Goal: Information Seeking & Learning: Understand process/instructions

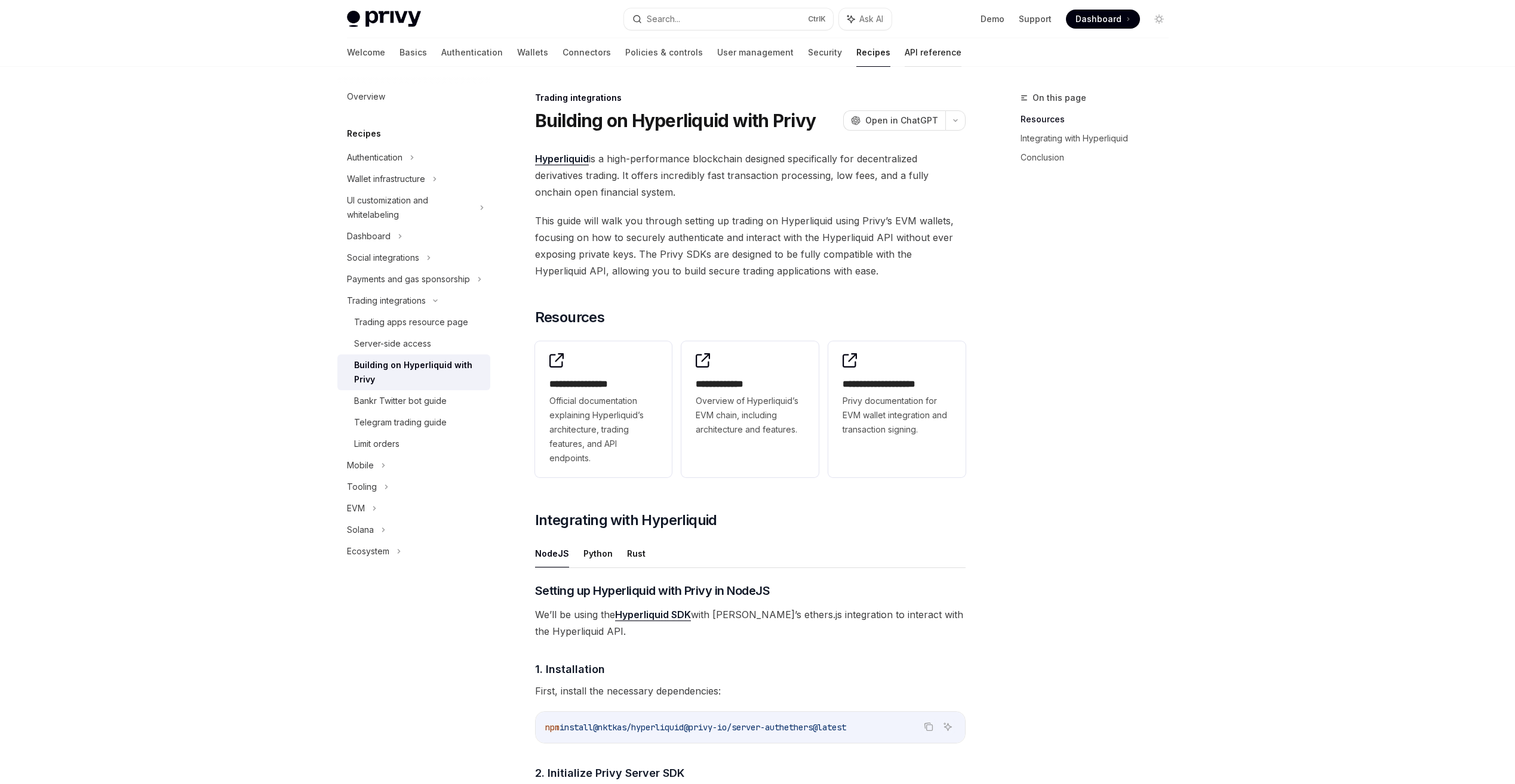
click at [905, 53] on link "API reference" at bounding box center [934, 52] width 57 height 29
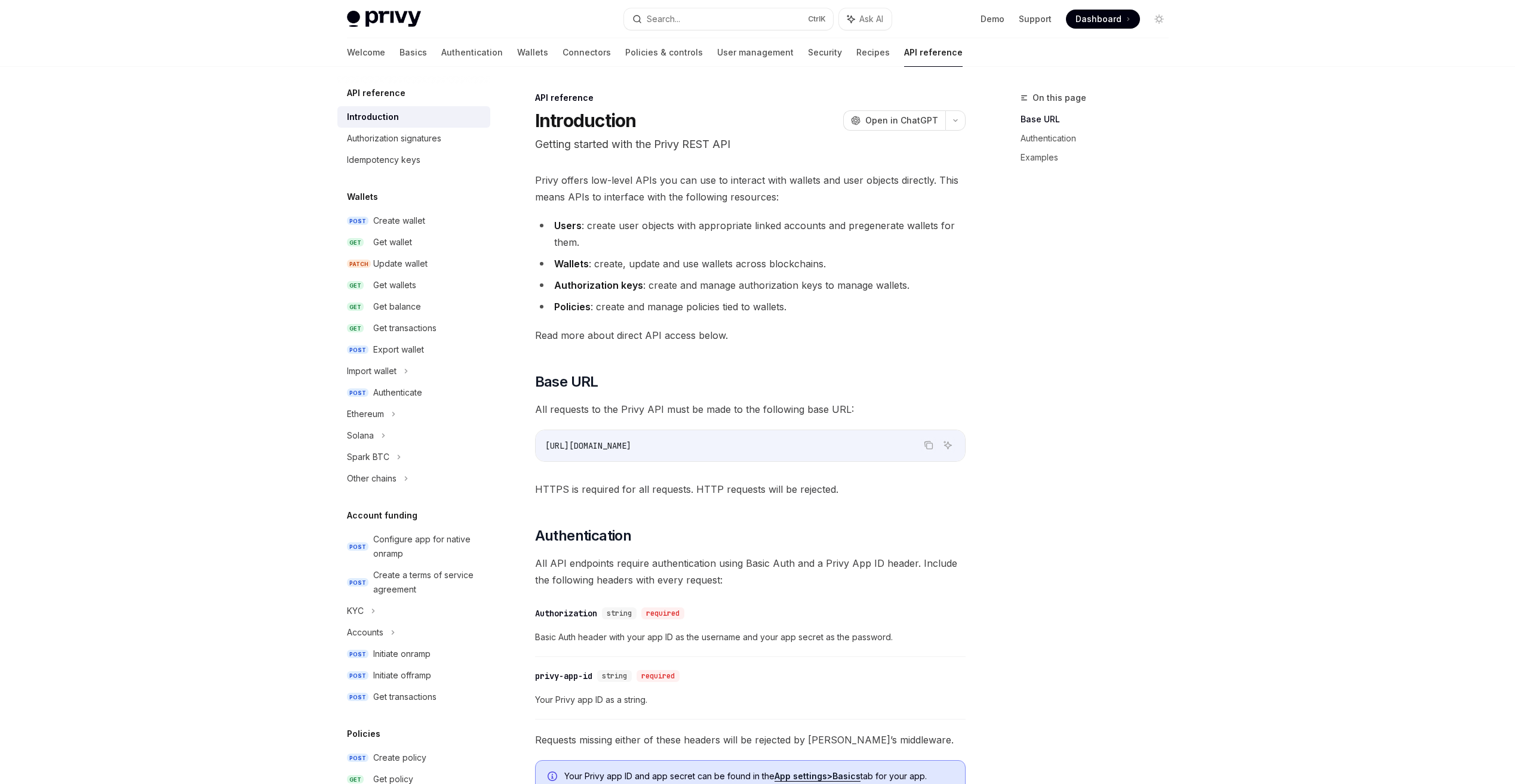
click at [830, 58] on div "Welcome Basics Authentication Wallets Connectors Policies & controls User manag…" at bounding box center [654, 52] width 616 height 29
click at [857, 52] on link "Recipes" at bounding box center [873, 52] width 33 height 29
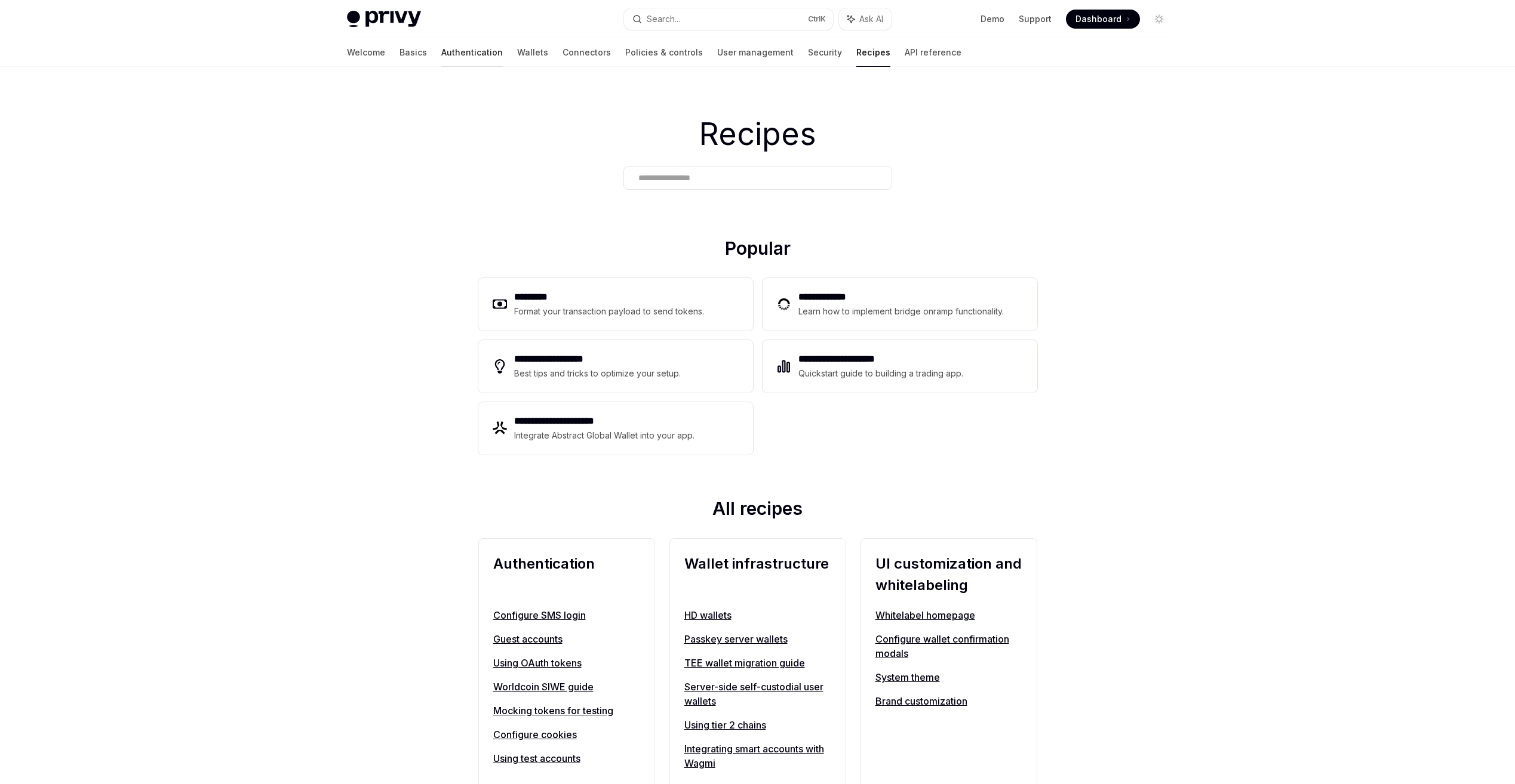
click at [441, 55] on link "Authentication" at bounding box center [472, 52] width 62 height 29
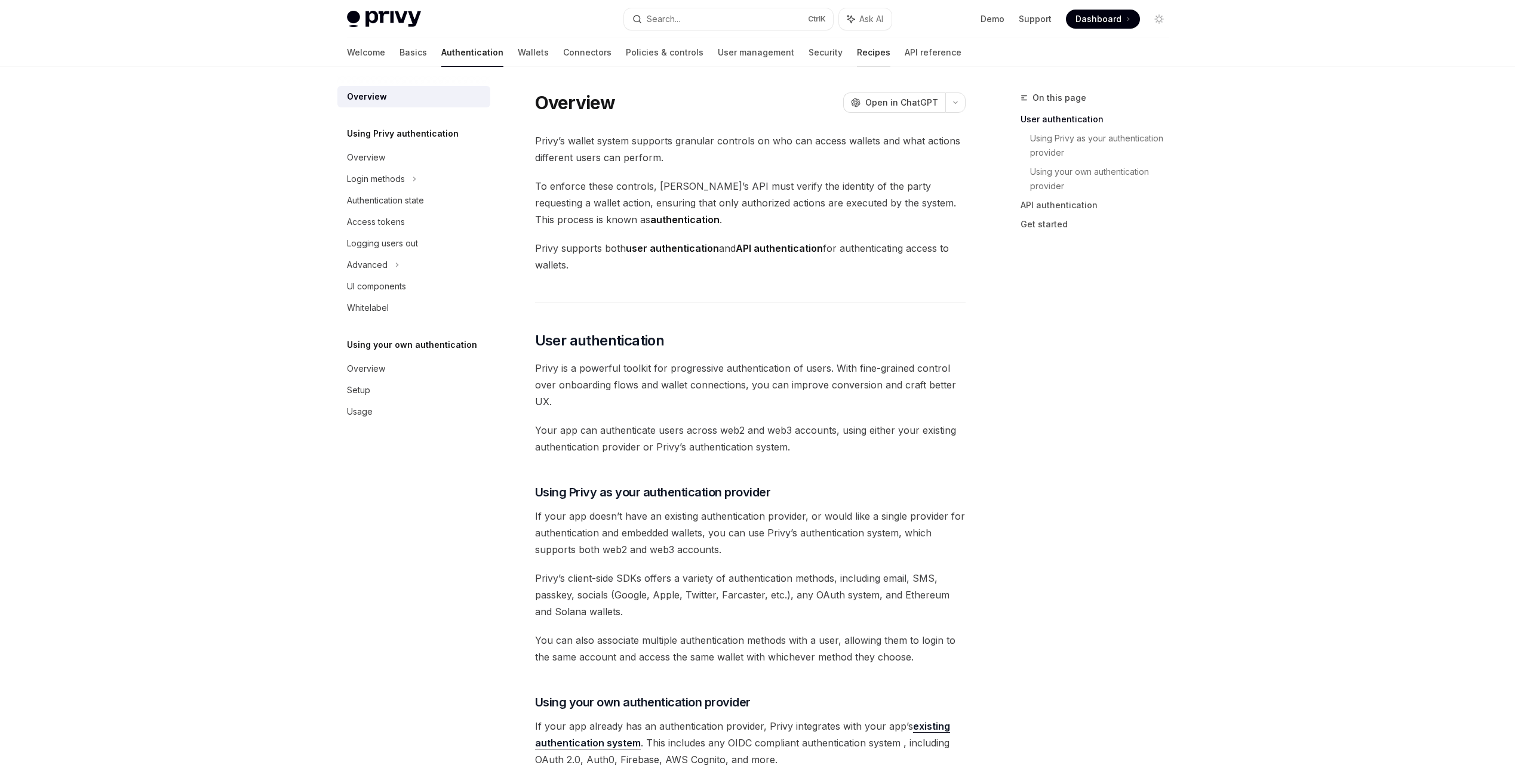
click at [857, 62] on link "Recipes" at bounding box center [873, 52] width 33 height 29
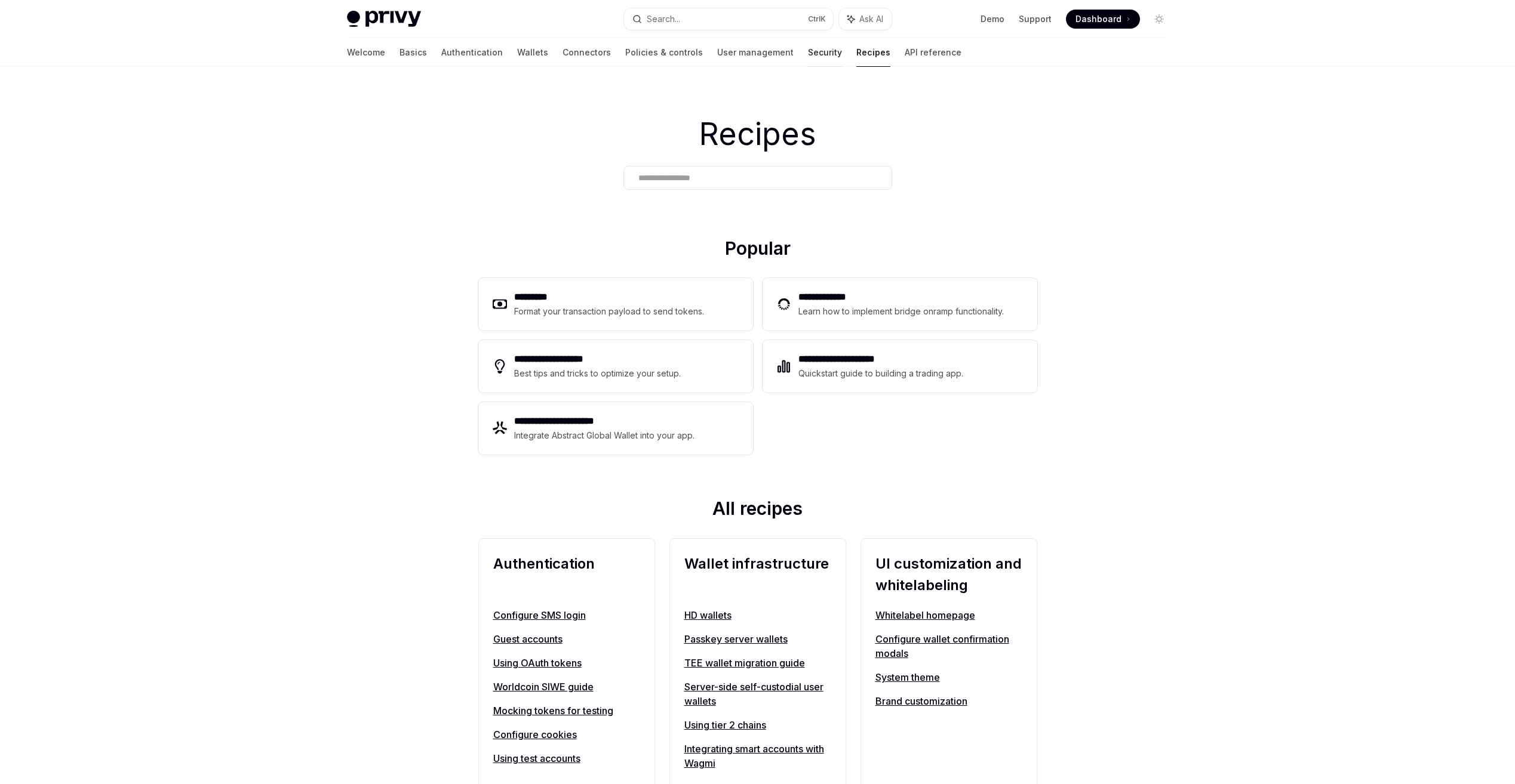
drag, startPoint x: 796, startPoint y: 63, endPoint x: 753, endPoint y: 59, distance: 43.2
click at [808, 59] on link "Security" at bounding box center [825, 52] width 34 height 29
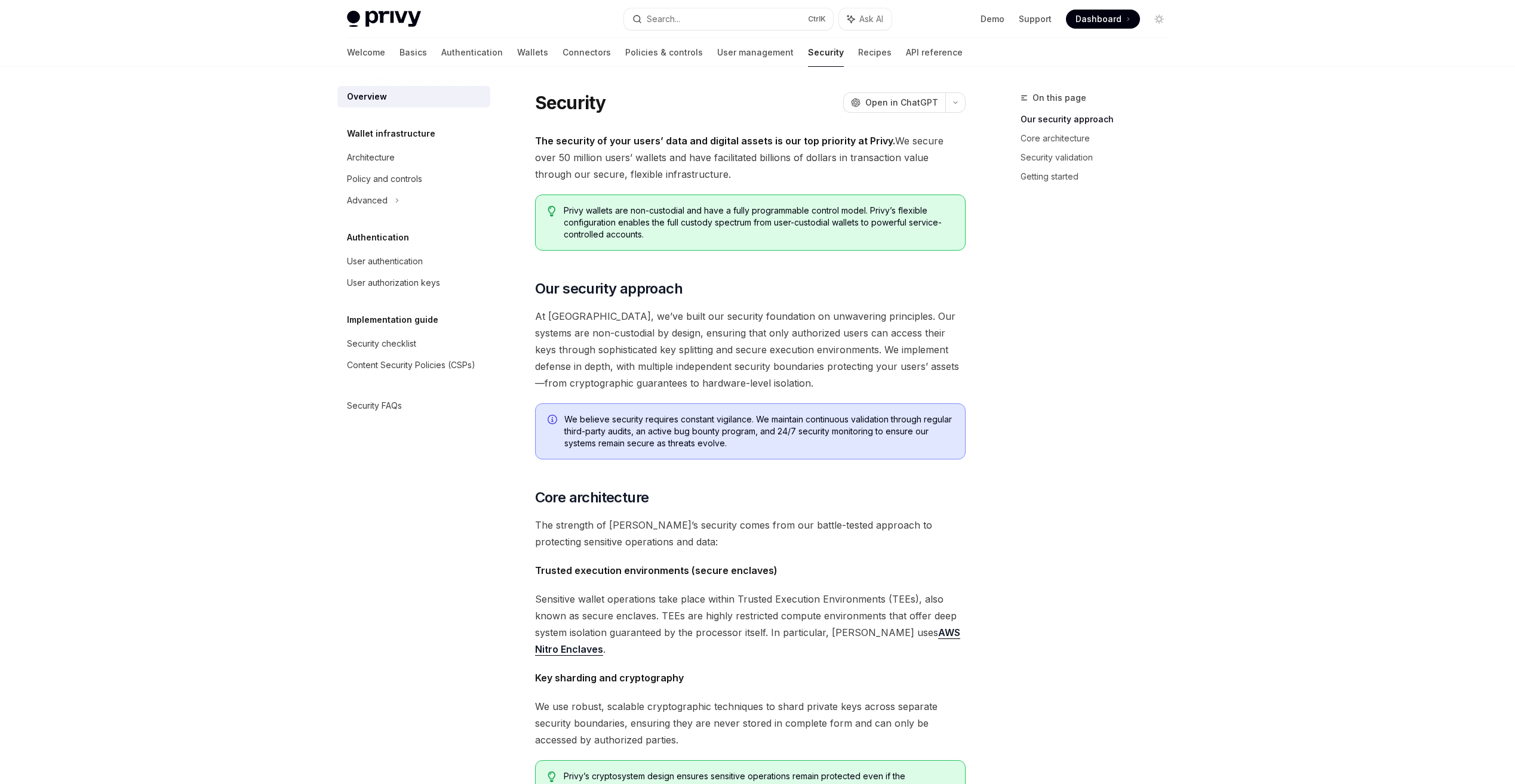
click at [6, 2] on div at bounding box center [758, 33] width 1515 height 67
click at [13, 0] on html "Privy Docs home page Search... Ctrl K Ask AI Demo Support Dashboard Dashboard S…" at bounding box center [758, 392] width 1515 height 784
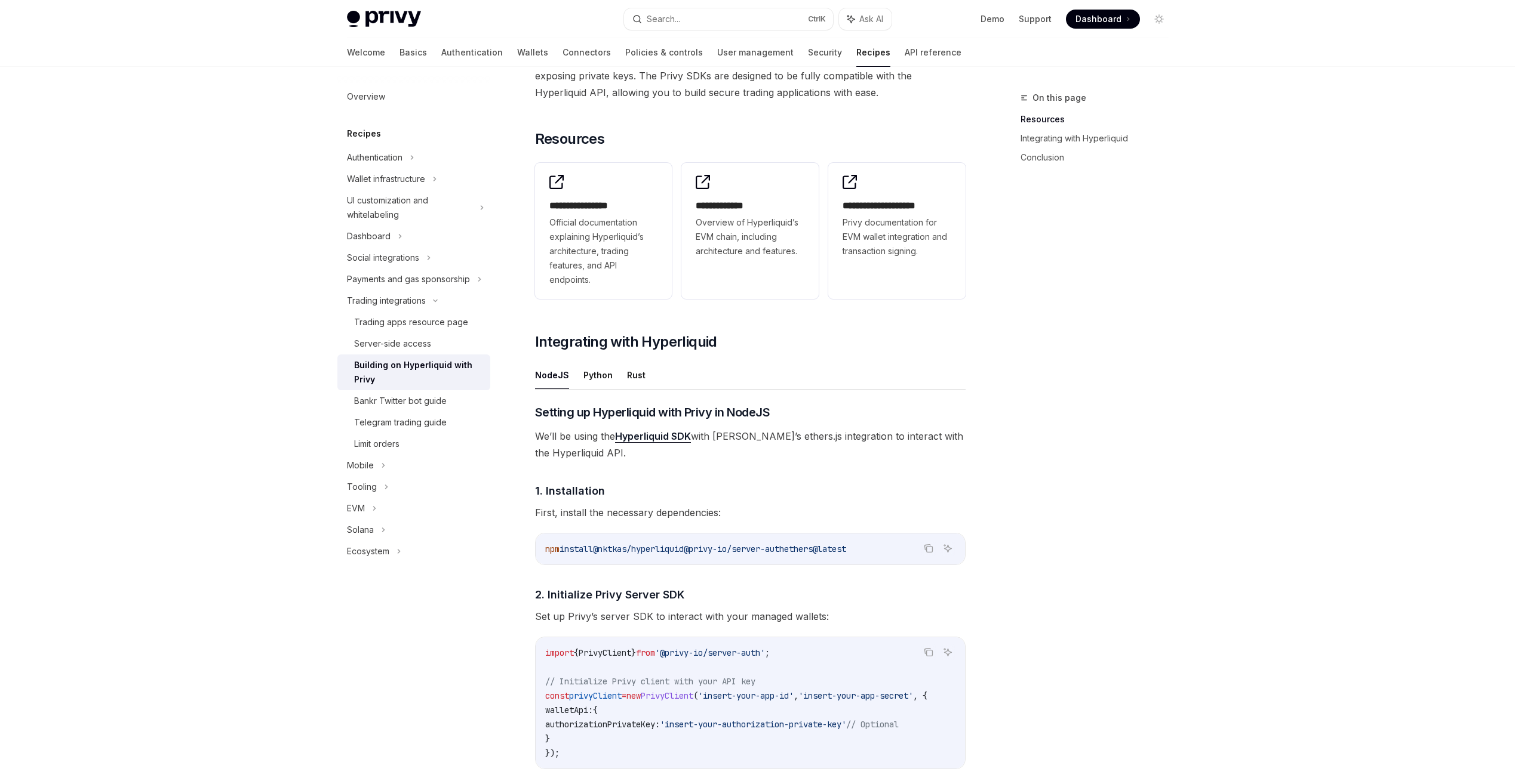
scroll to position [179, 0]
click at [586, 381] on button "Python" at bounding box center [598, 374] width 29 height 28
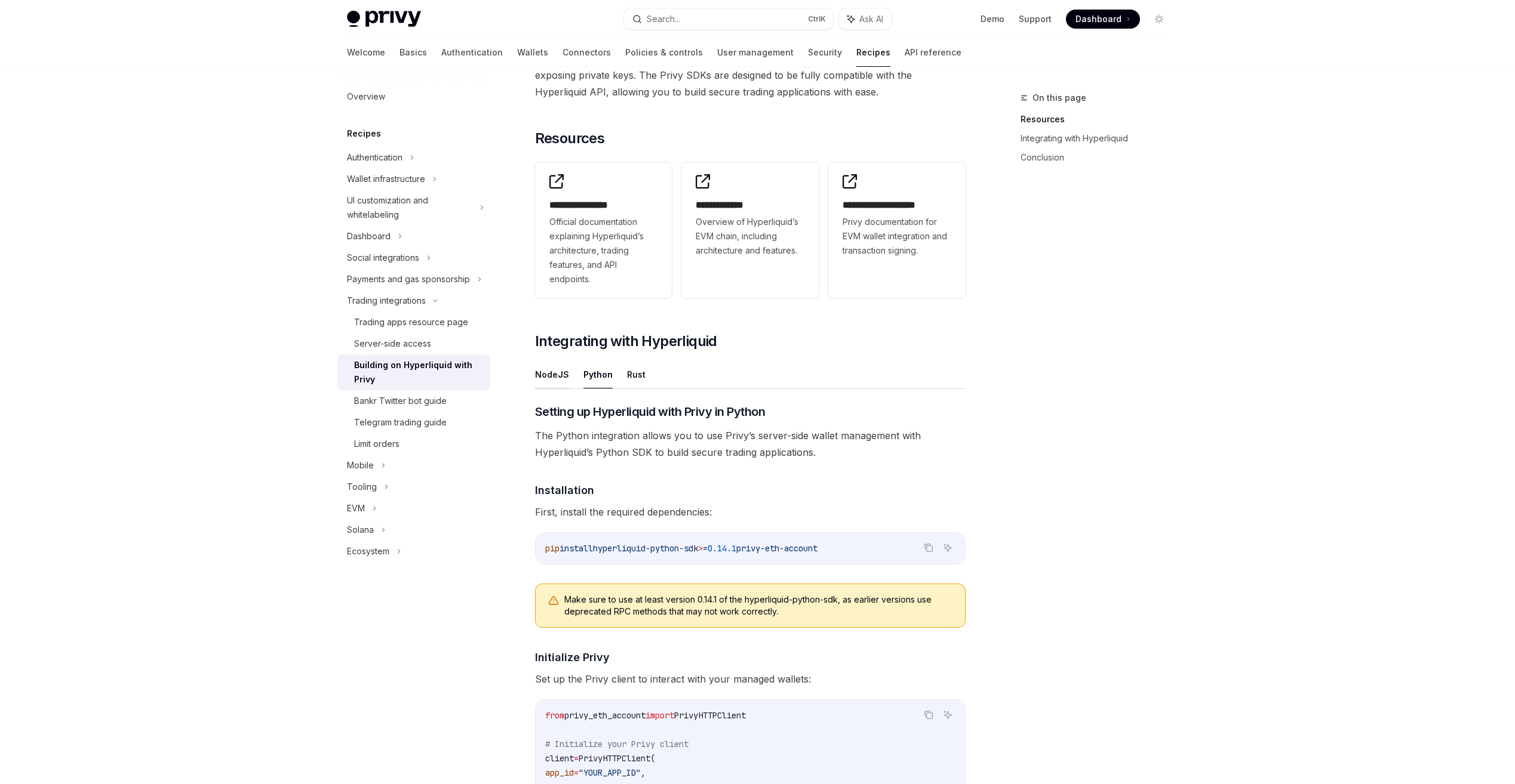
click at [561, 373] on button "NodeJS" at bounding box center [552, 374] width 34 height 28
type textarea "*"
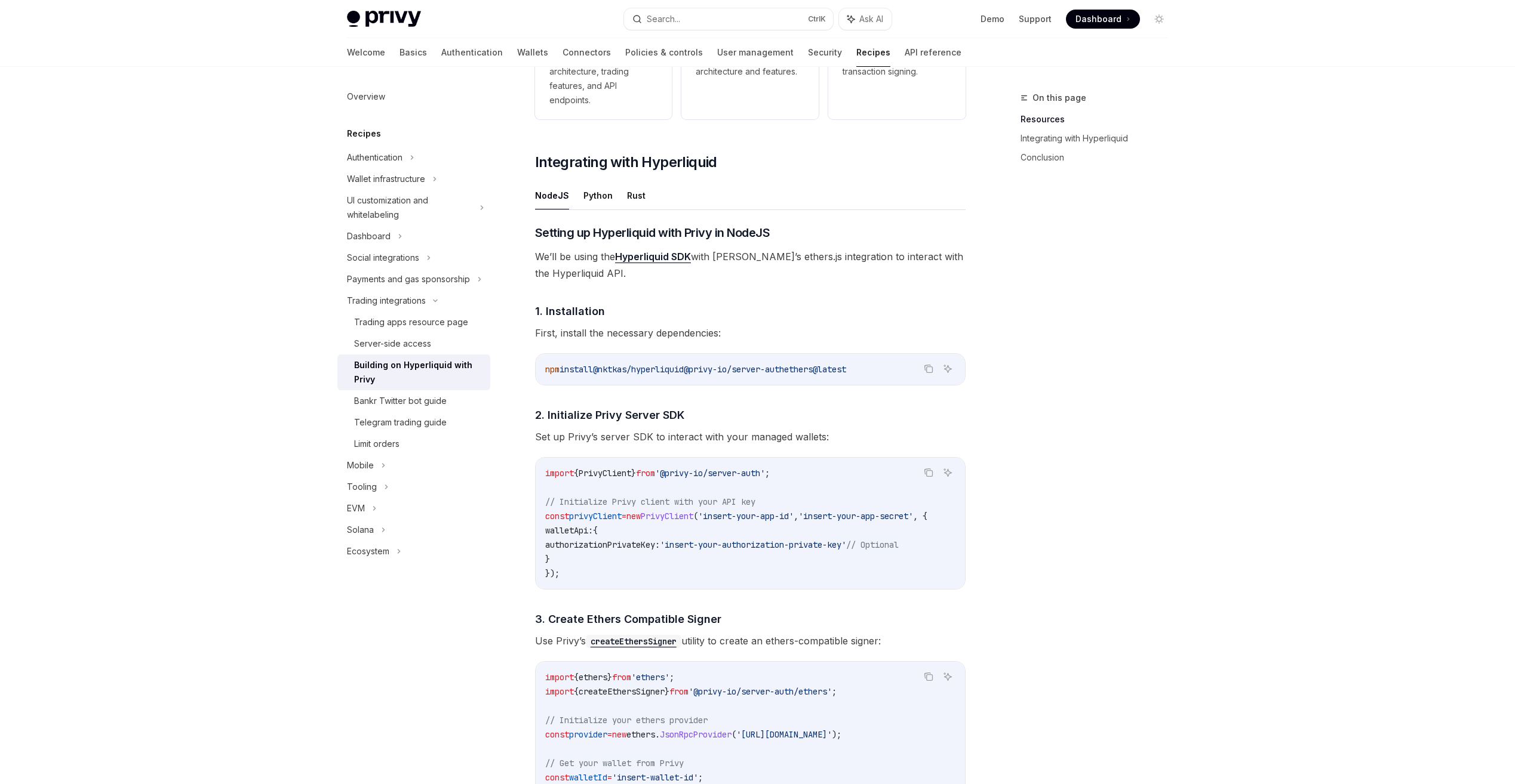
scroll to position [656, 0]
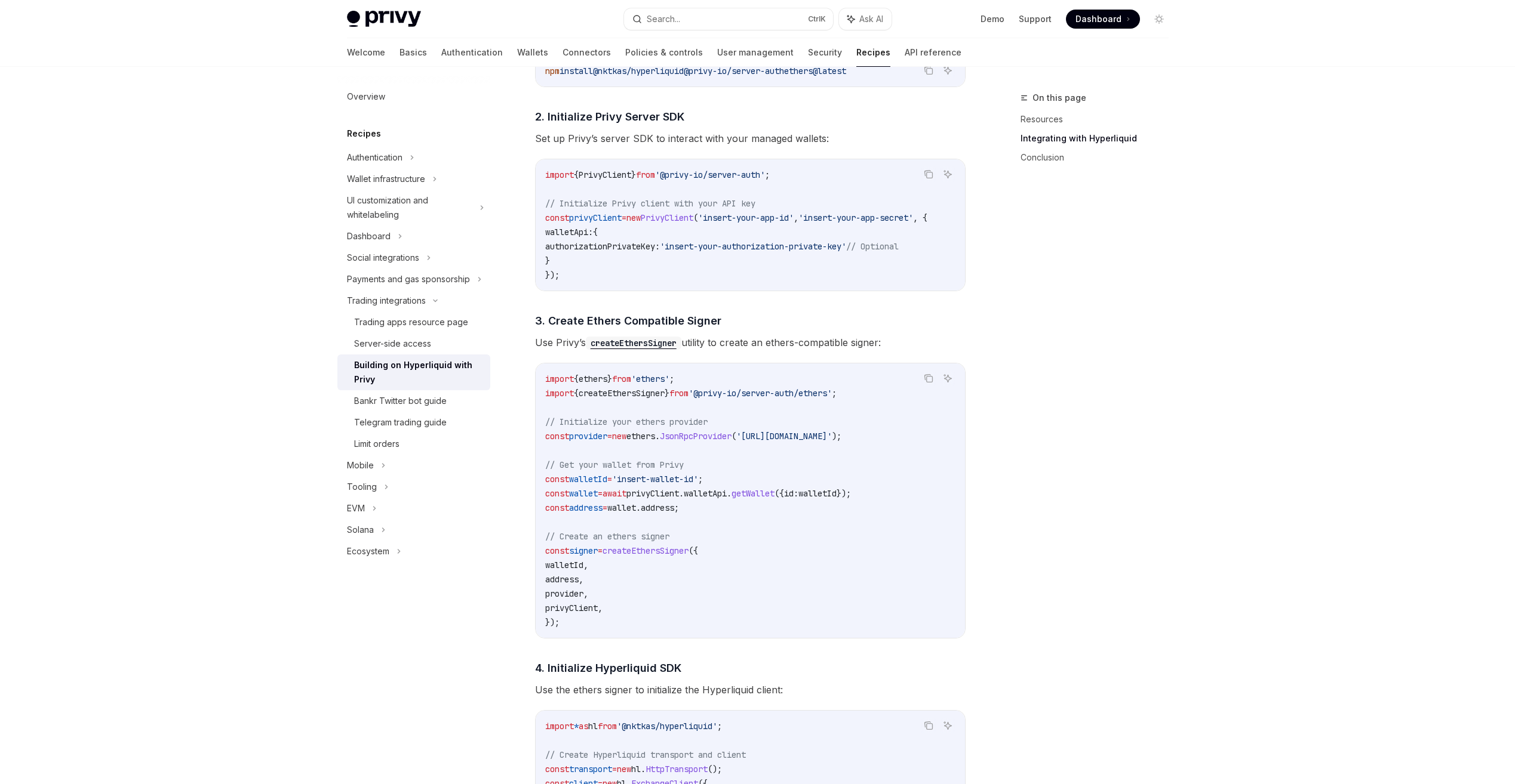
drag, startPoint x: 896, startPoint y: 154, endPoint x: 696, endPoint y: 151, distance: 200.0
